Goal: Task Accomplishment & Management: Use online tool/utility

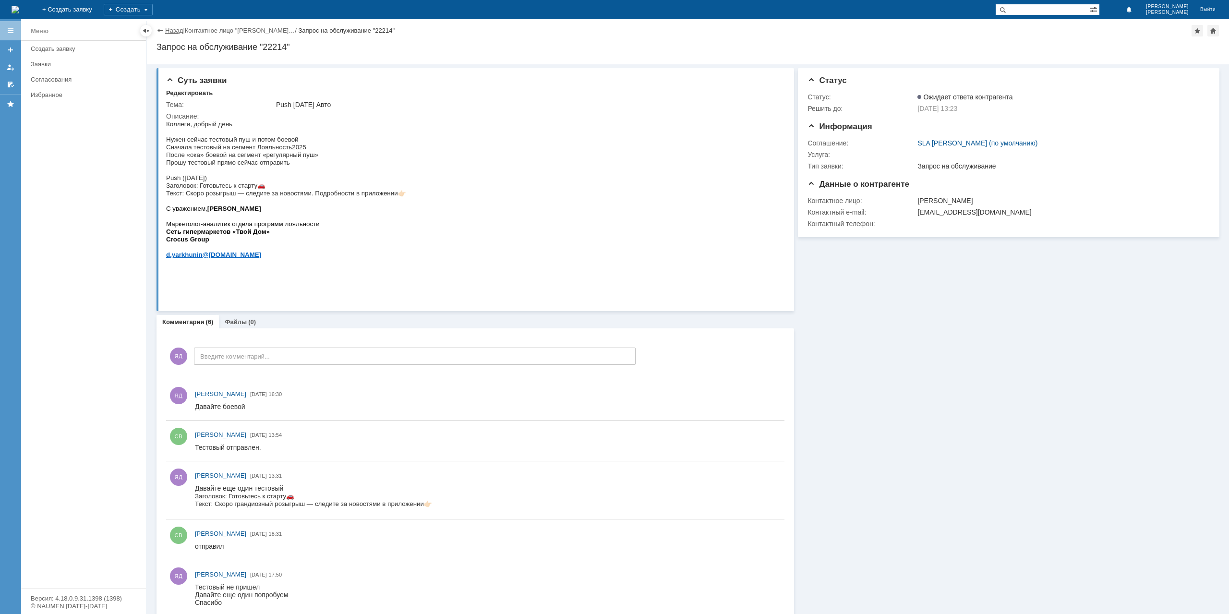
click at [171, 31] on link "Назад" at bounding box center [174, 30] width 18 height 7
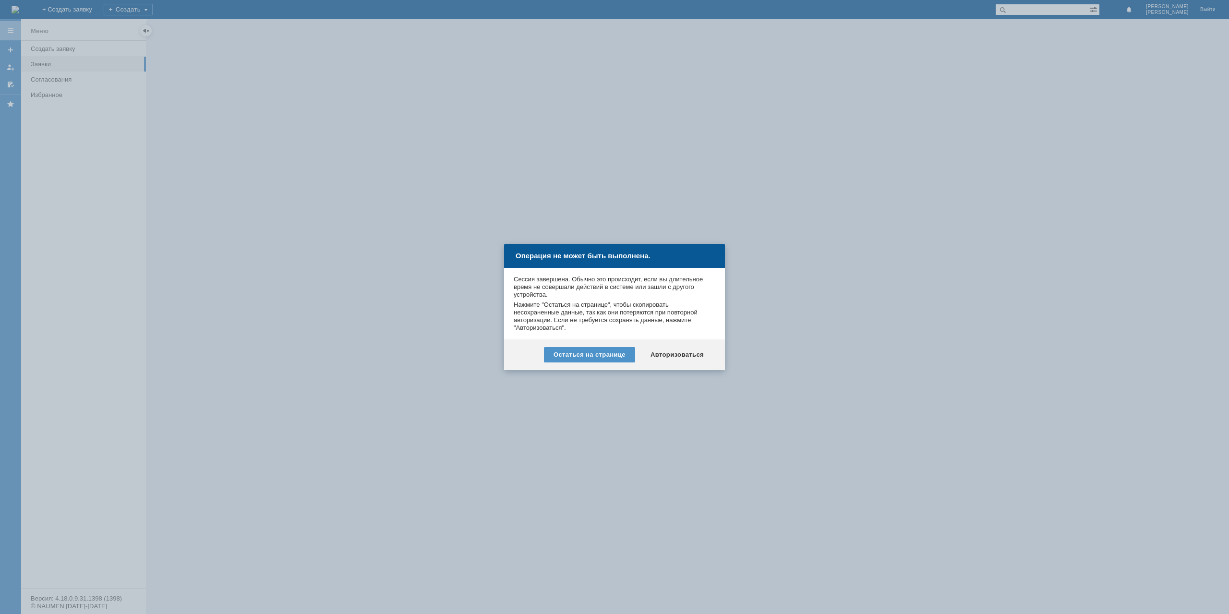
click at [679, 344] on div "Остаться на странице Авторизоваться" at bounding box center [614, 355] width 221 height 31
click at [681, 352] on div "Авторизоваться" at bounding box center [677, 354] width 73 height 15
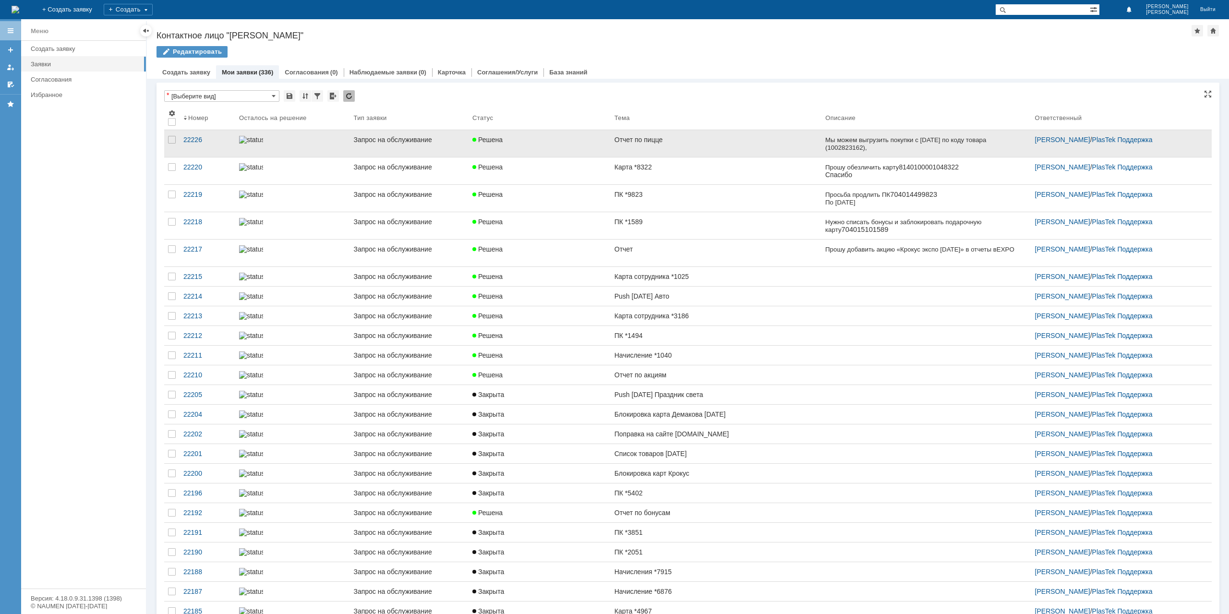
click at [639, 146] on link "Отчет по пицце" at bounding box center [716, 143] width 211 height 27
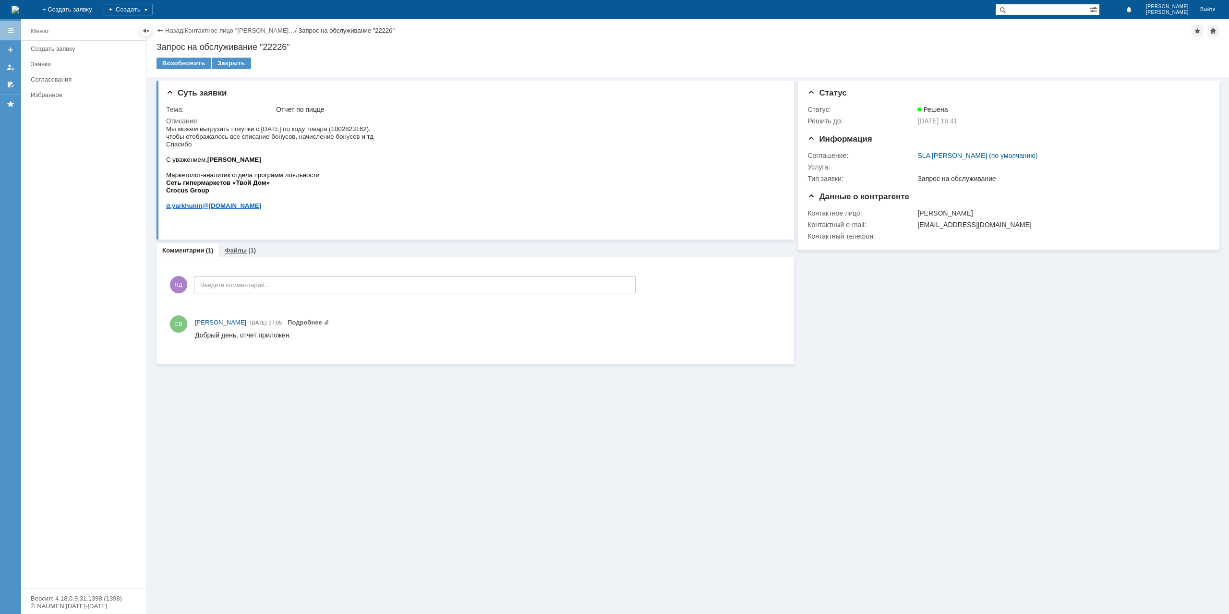
click at [243, 255] on div "Файлы (1)" at bounding box center [240, 250] width 43 height 14
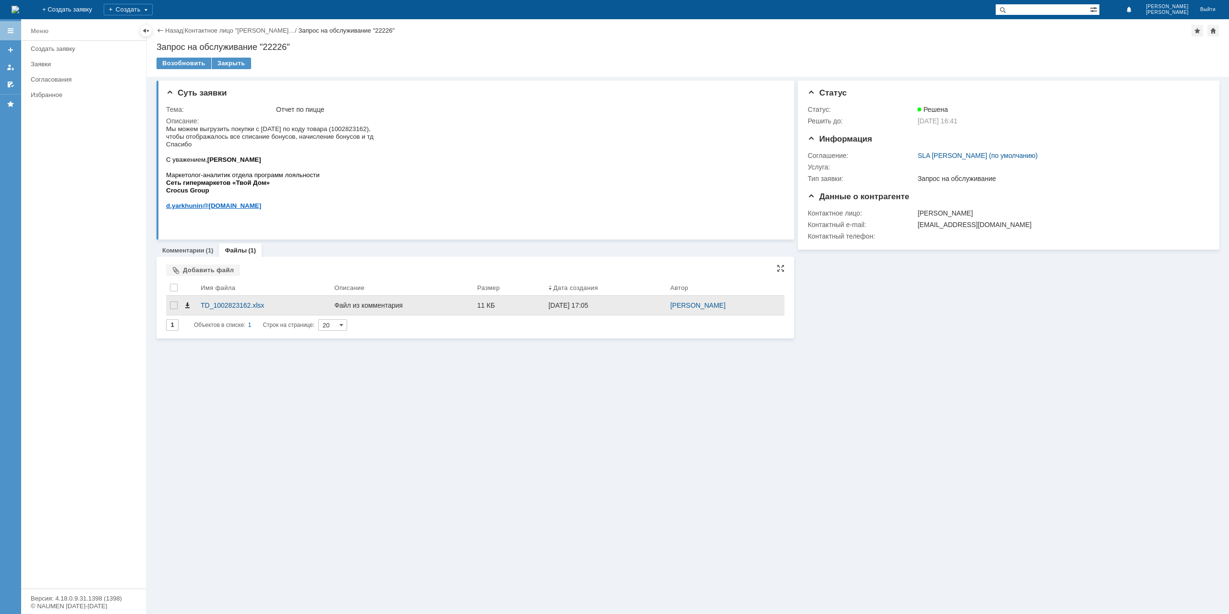
click at [186, 307] on span at bounding box center [187, 306] width 8 height 8
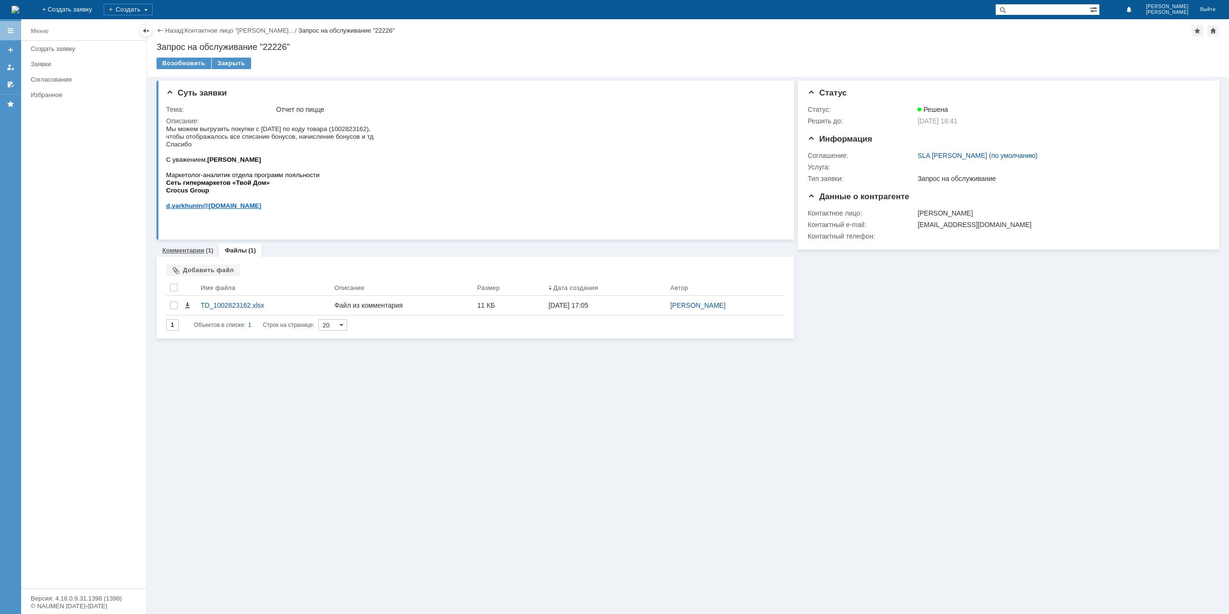
click at [206, 252] on div "(1)" at bounding box center [210, 250] width 8 height 7
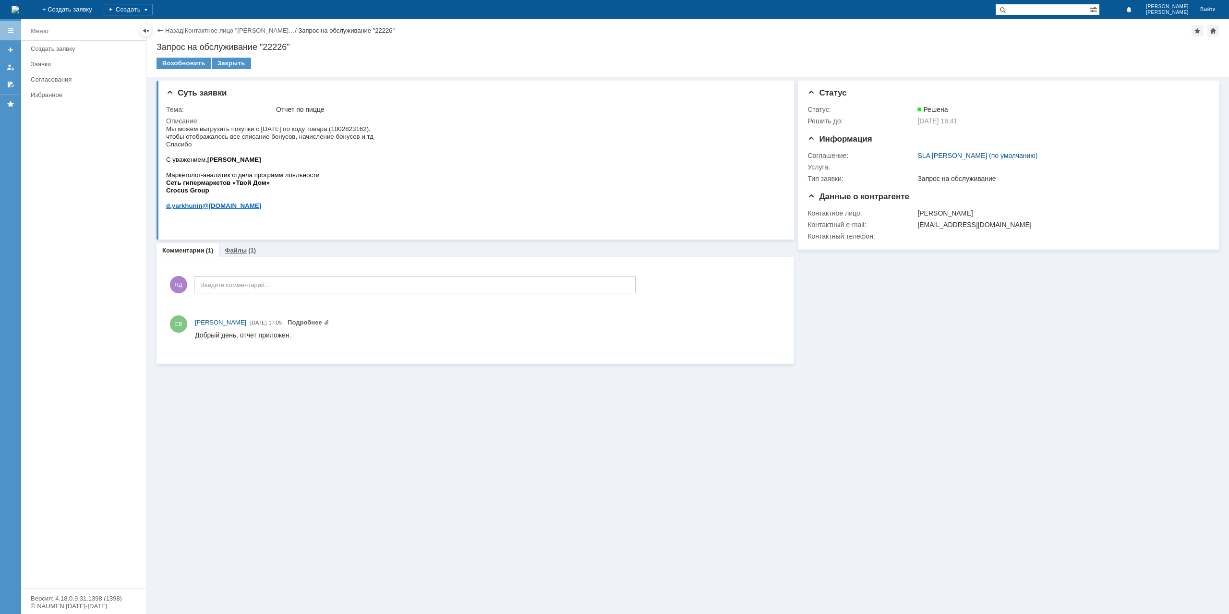
click at [229, 244] on div "Файлы (1)" at bounding box center [240, 250] width 43 height 14
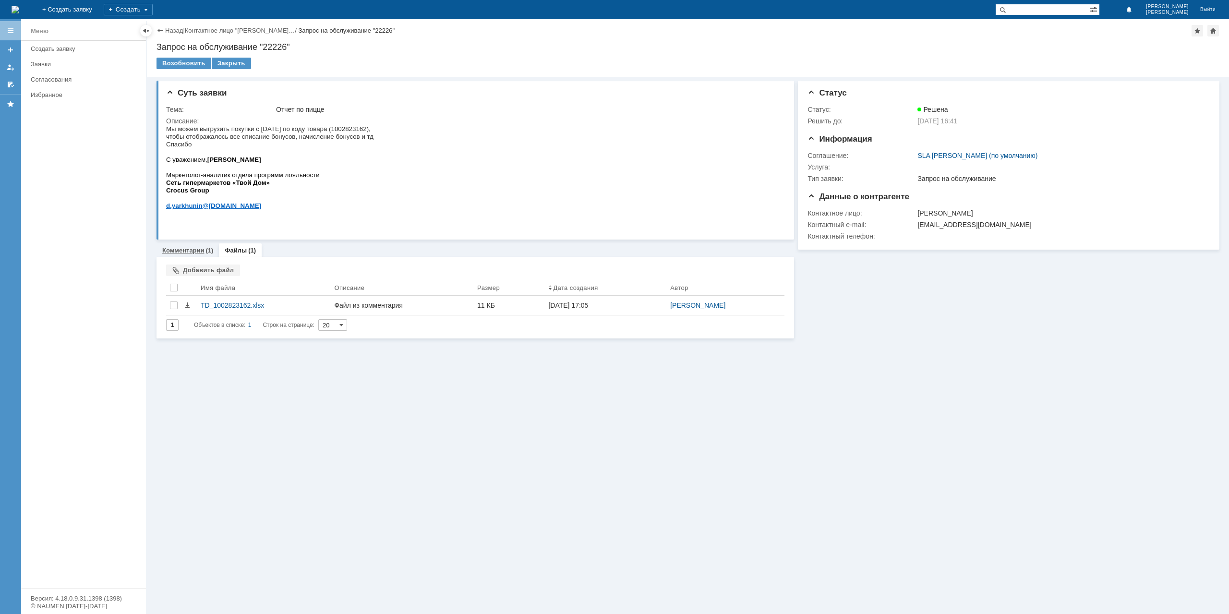
click at [203, 249] on link "Комментарии" at bounding box center [183, 250] width 42 height 7
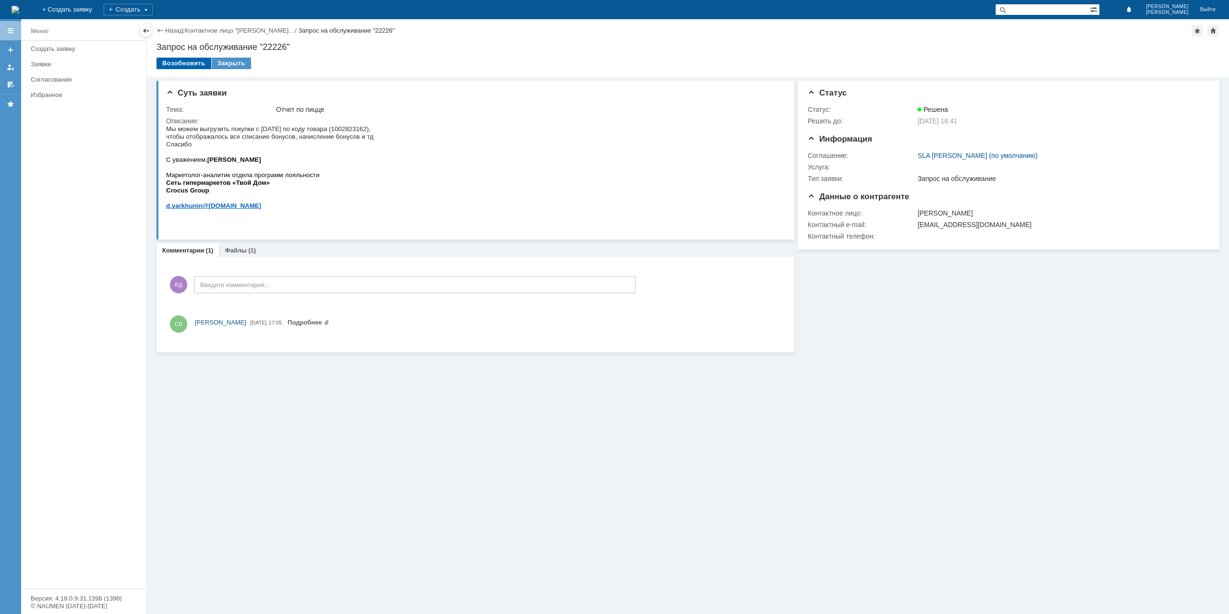
click at [183, 65] on div "Возобновить" at bounding box center [184, 64] width 55 height 12
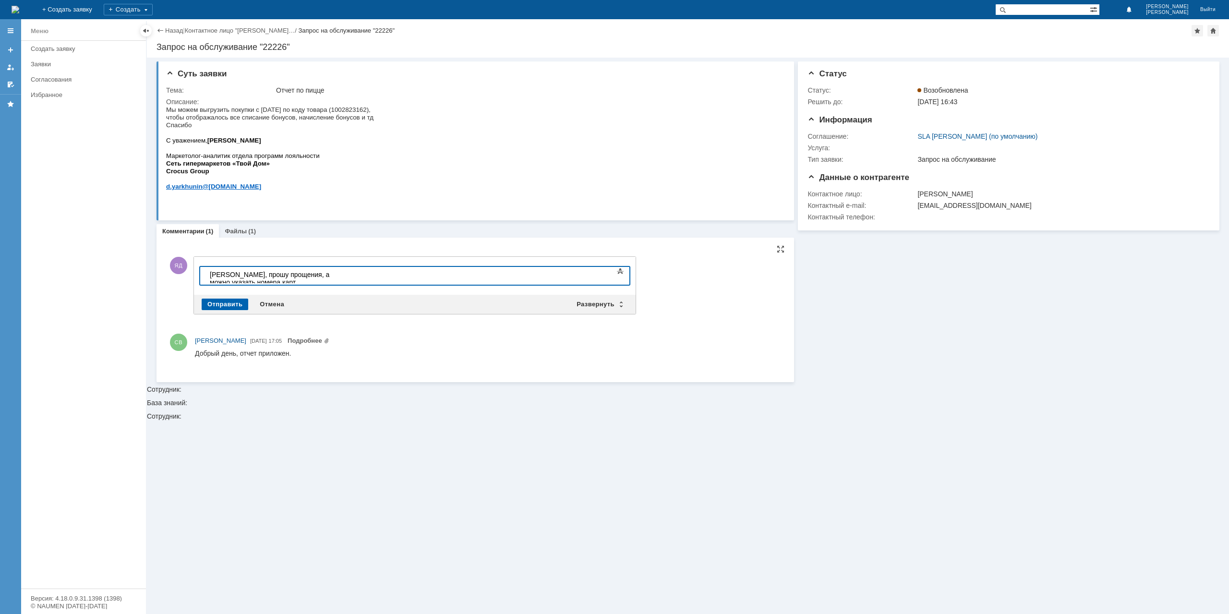
click at [225, 304] on div "Отправить" at bounding box center [225, 305] width 47 height 12
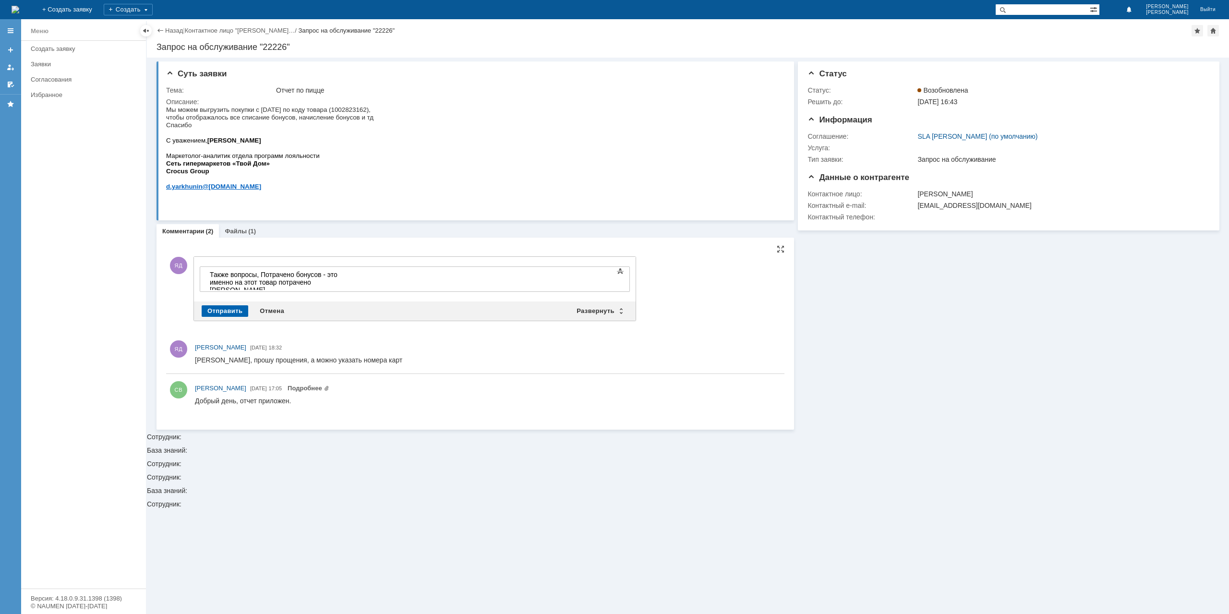
click at [229, 311] on div "Отправить" at bounding box center [225, 311] width 47 height 12
